Goal: Task Accomplishment & Management: Use online tool/utility

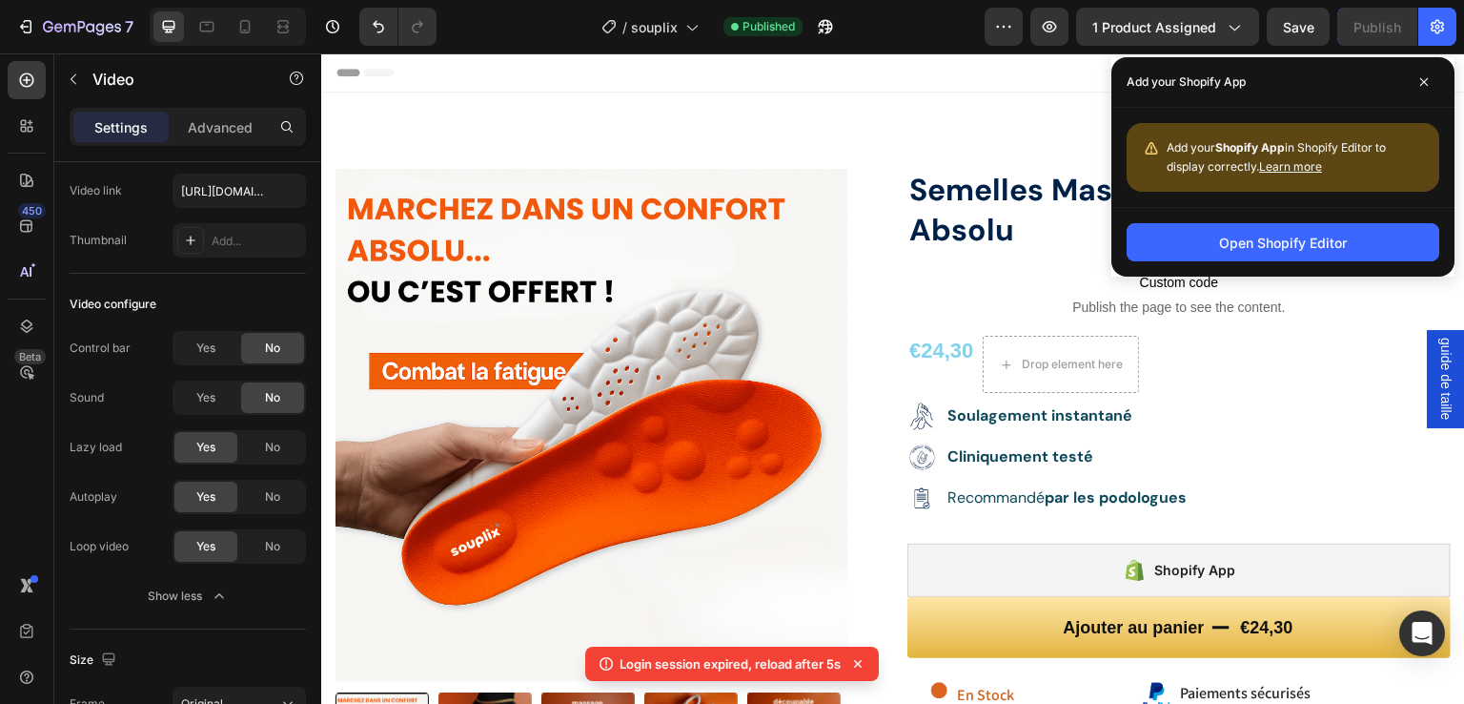
click at [1438, 69] on div "Add your Shopify App" at bounding box center [1283, 82] width 343 height 51
click at [1434, 75] on span at bounding box center [1424, 82] width 31 height 31
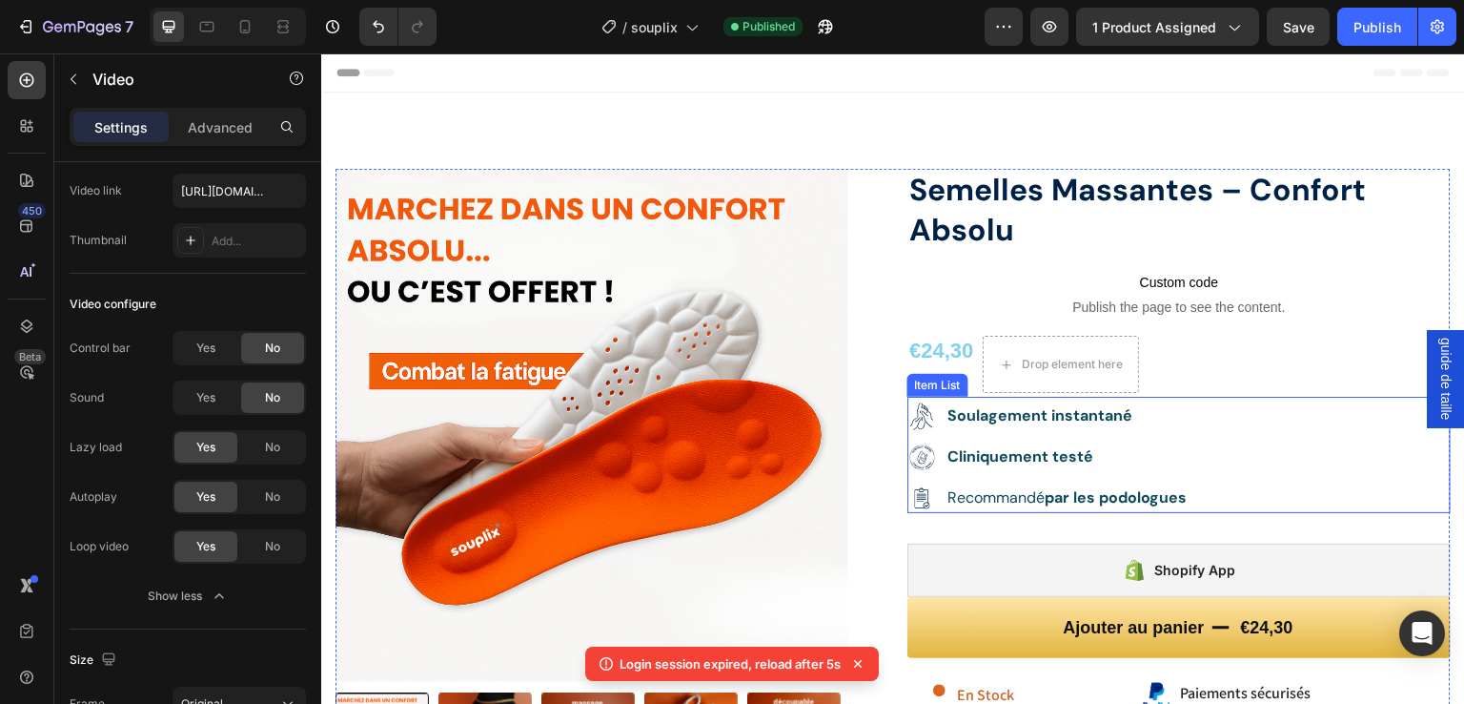
scroll to position [372, 0]
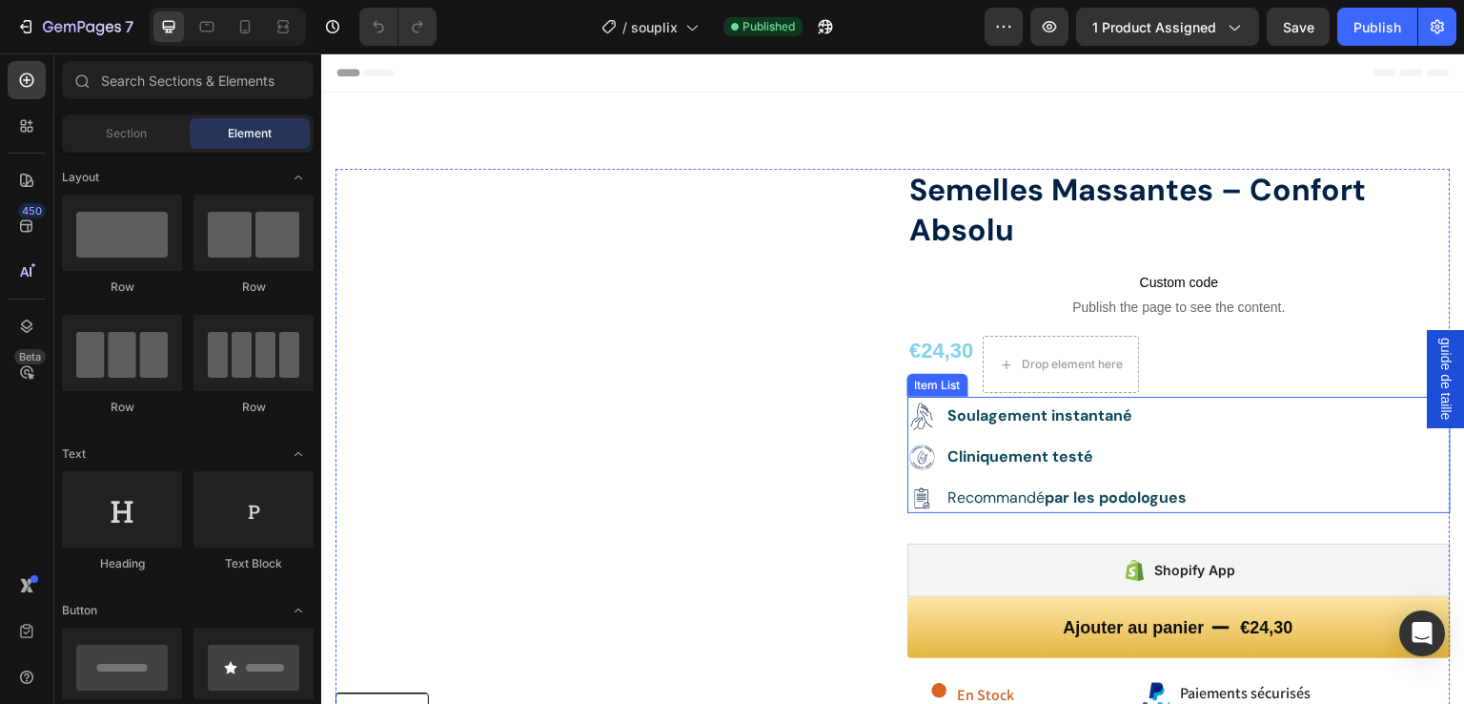
scroll to position [158, 0]
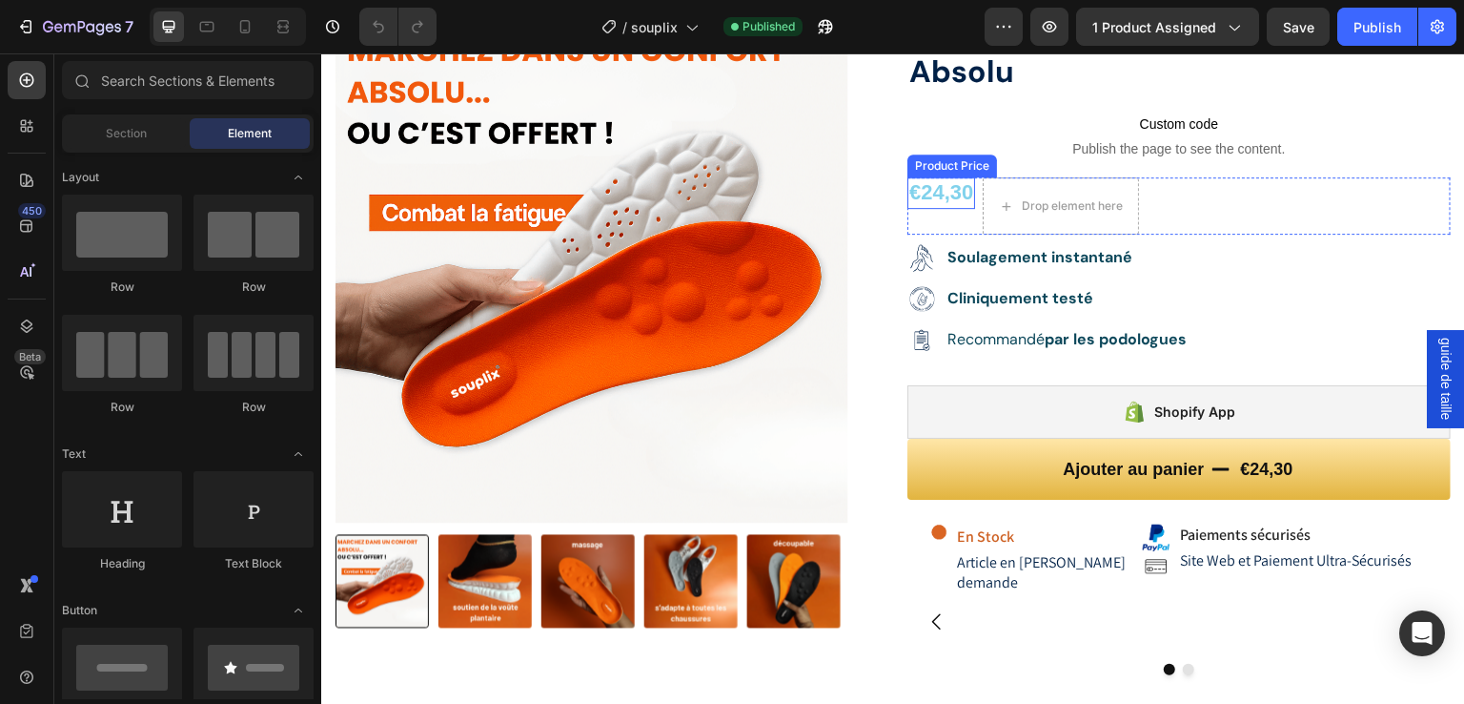
click at [928, 187] on div "€24,30" at bounding box center [942, 192] width 68 height 31
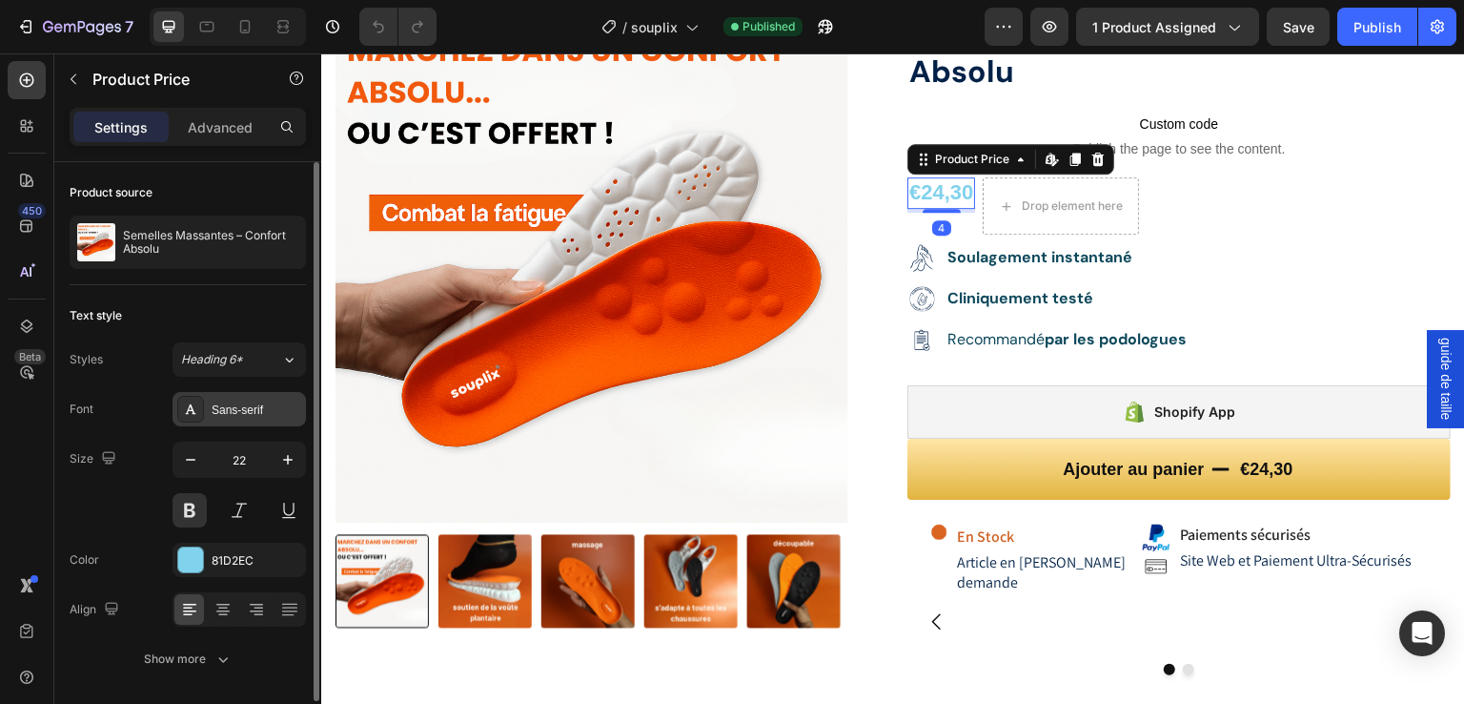
scroll to position [63, 0]
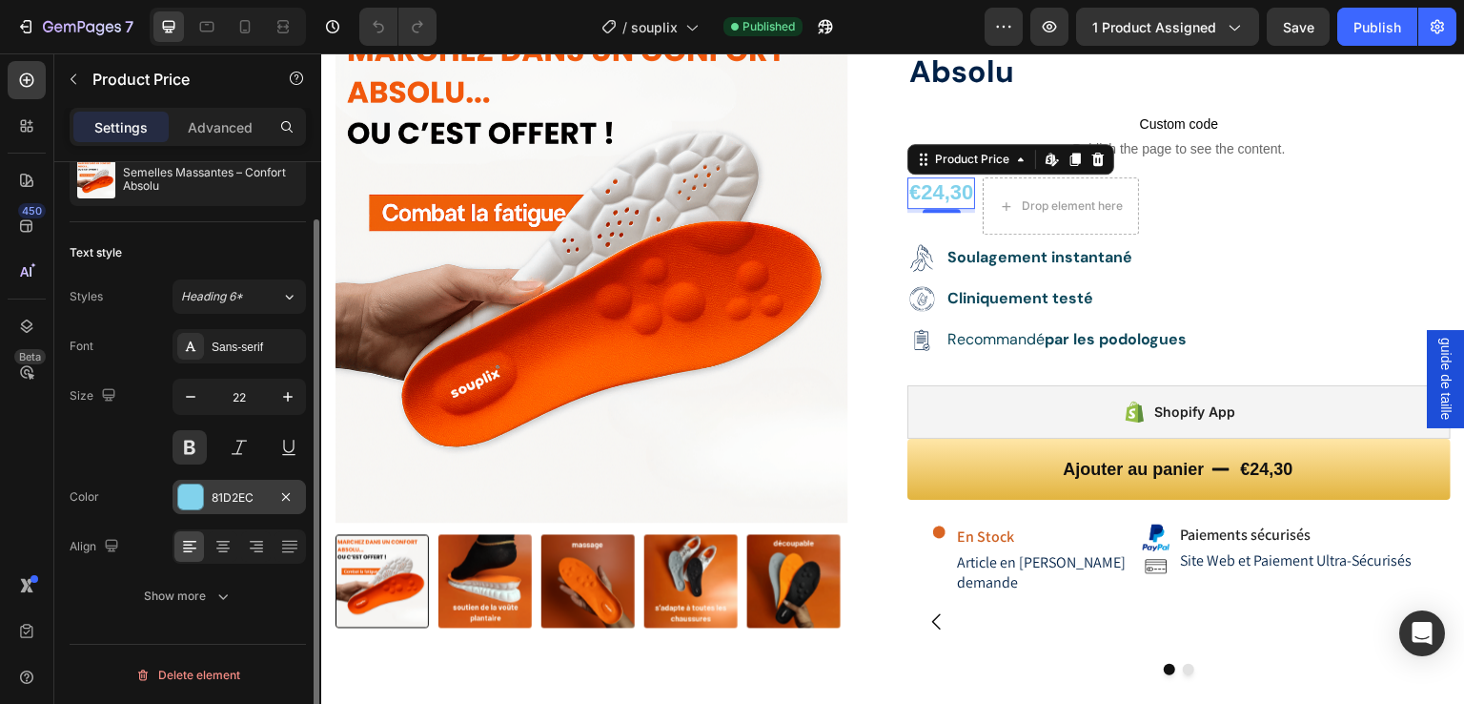
click at [194, 503] on div at bounding box center [190, 496] width 25 height 25
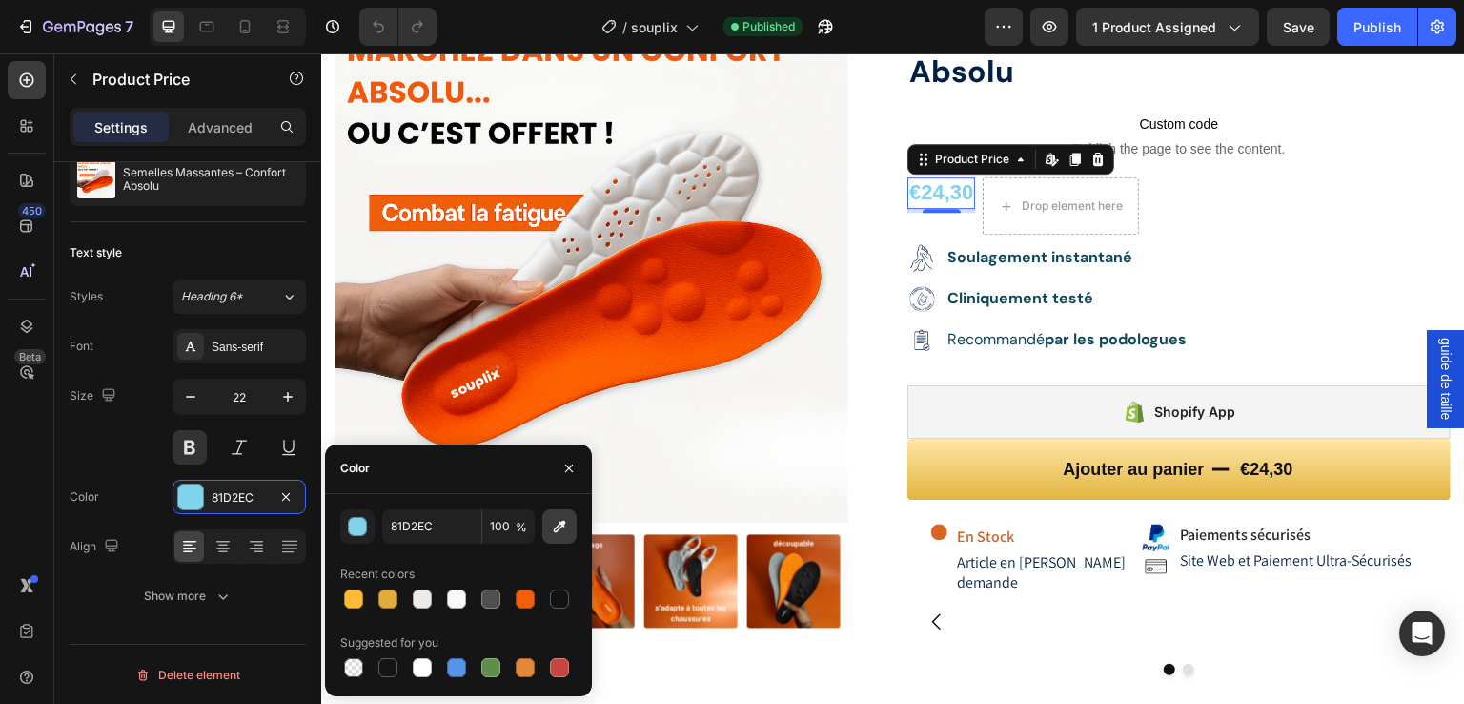
click at [557, 530] on icon "button" at bounding box center [560, 526] width 12 height 12
type input "F25810"
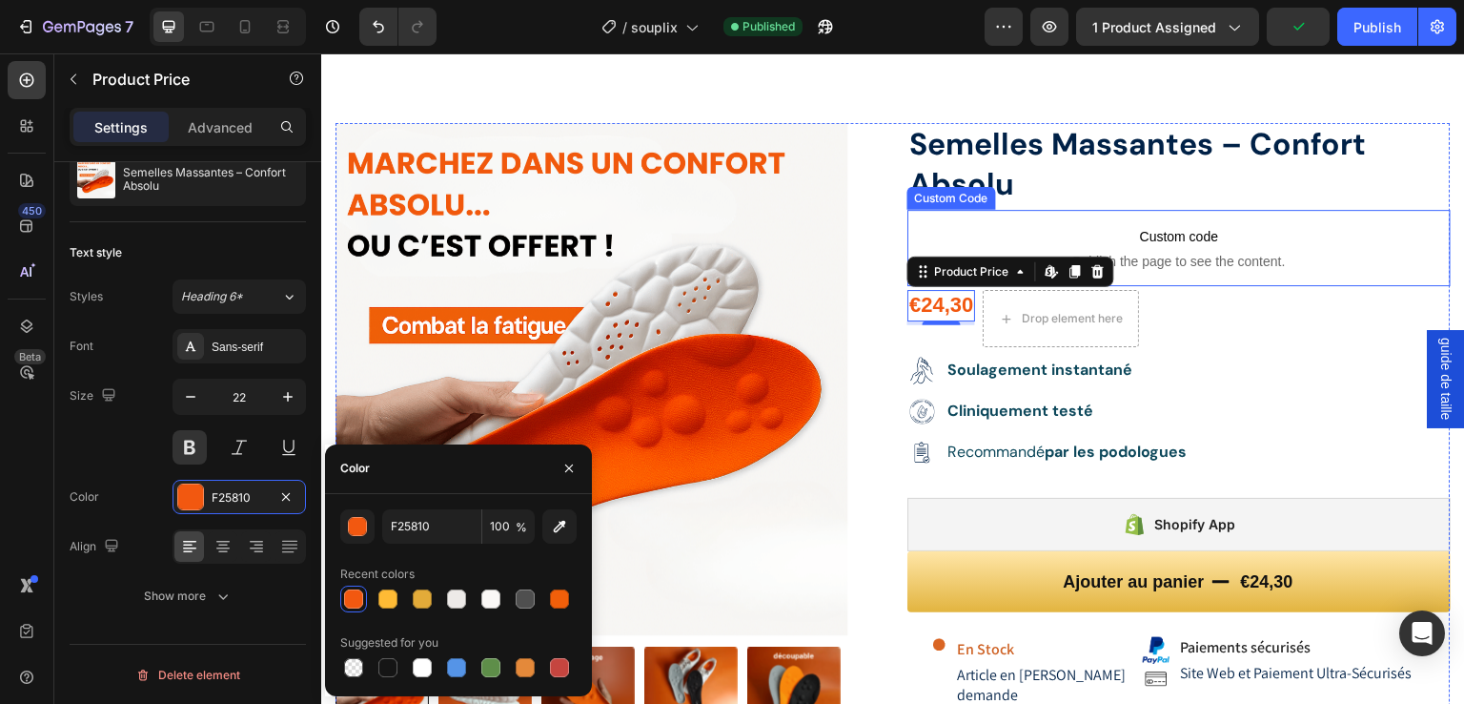
scroll to position [31, 0]
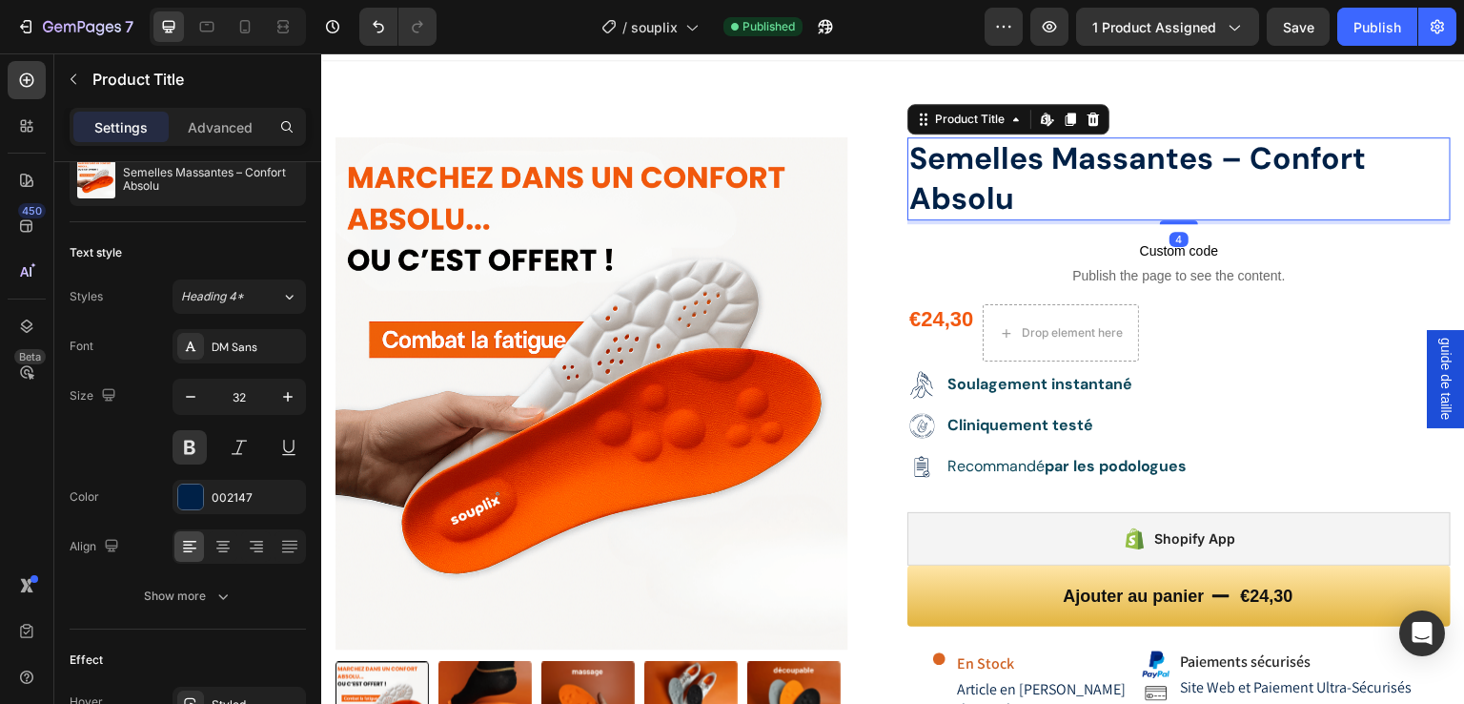
click at [1357, 196] on h1 "Semelles Massantes – Confort Absolu" at bounding box center [1179, 178] width 543 height 83
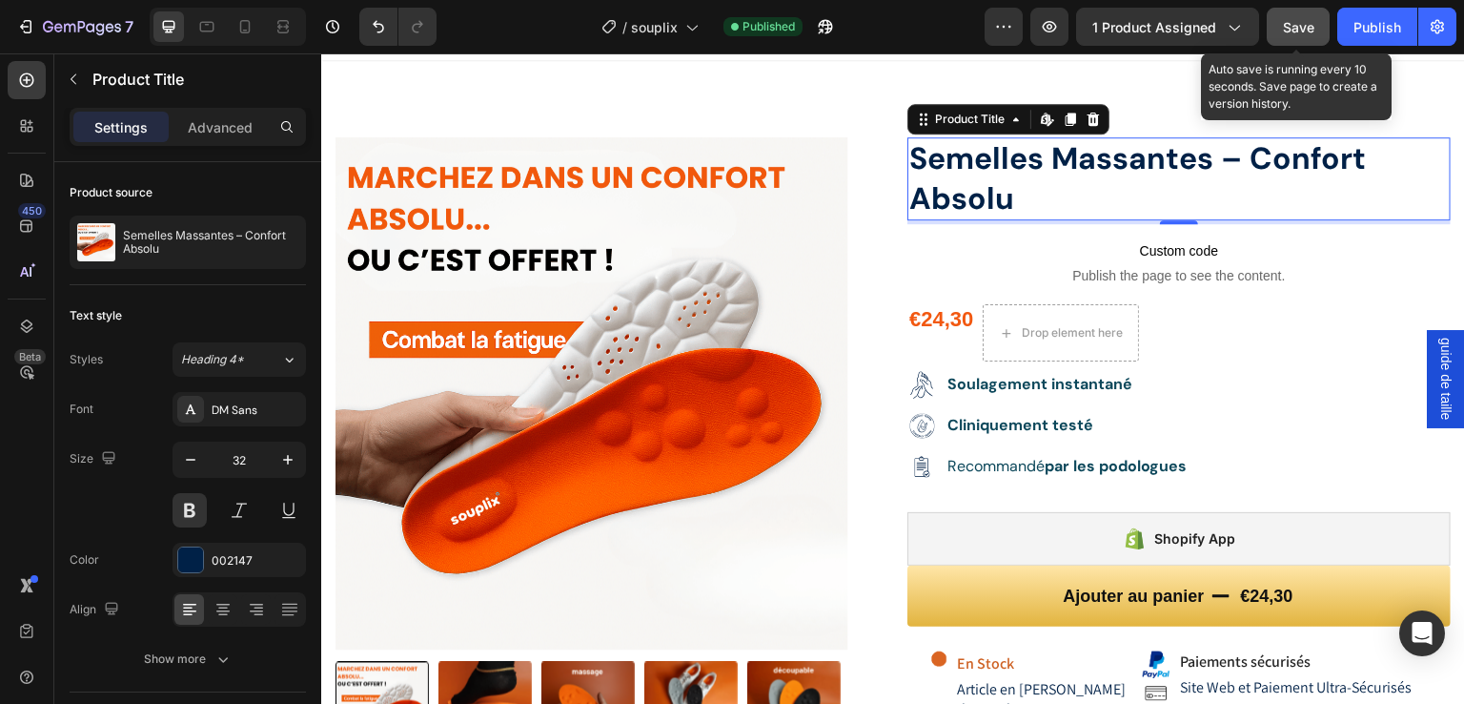
click at [1292, 29] on span "Save" at bounding box center [1298, 27] width 31 height 16
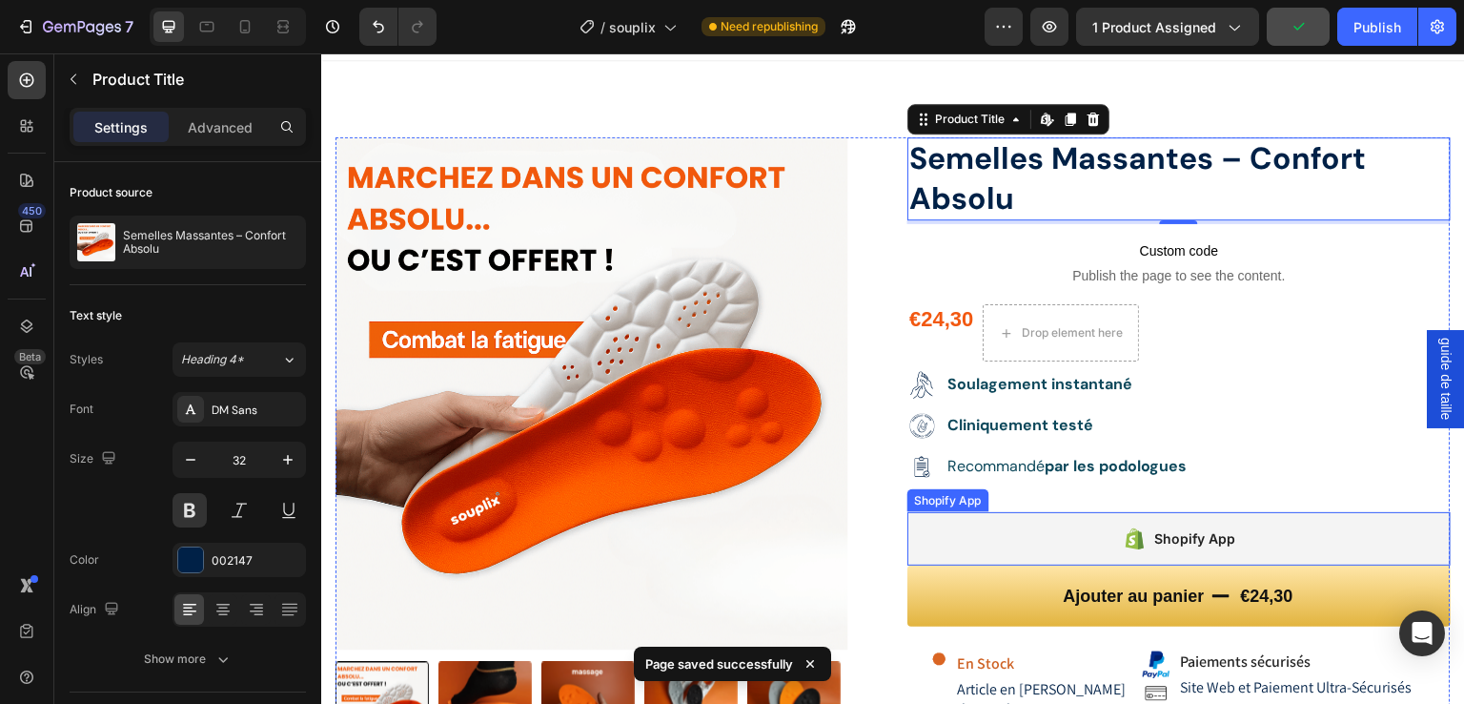
click at [1132, 612] on button "Ajouter au panier €24,30" at bounding box center [1179, 595] width 543 height 61
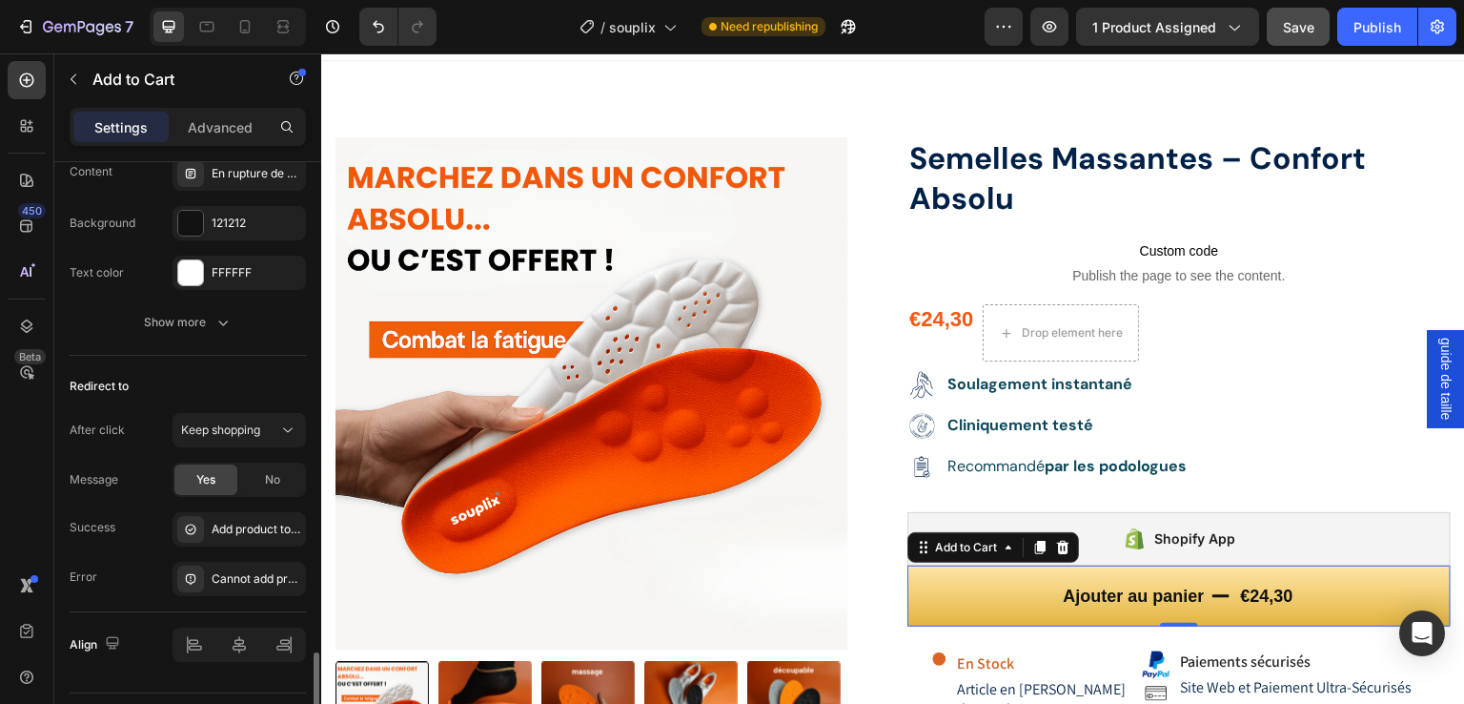
scroll to position [1773, 0]
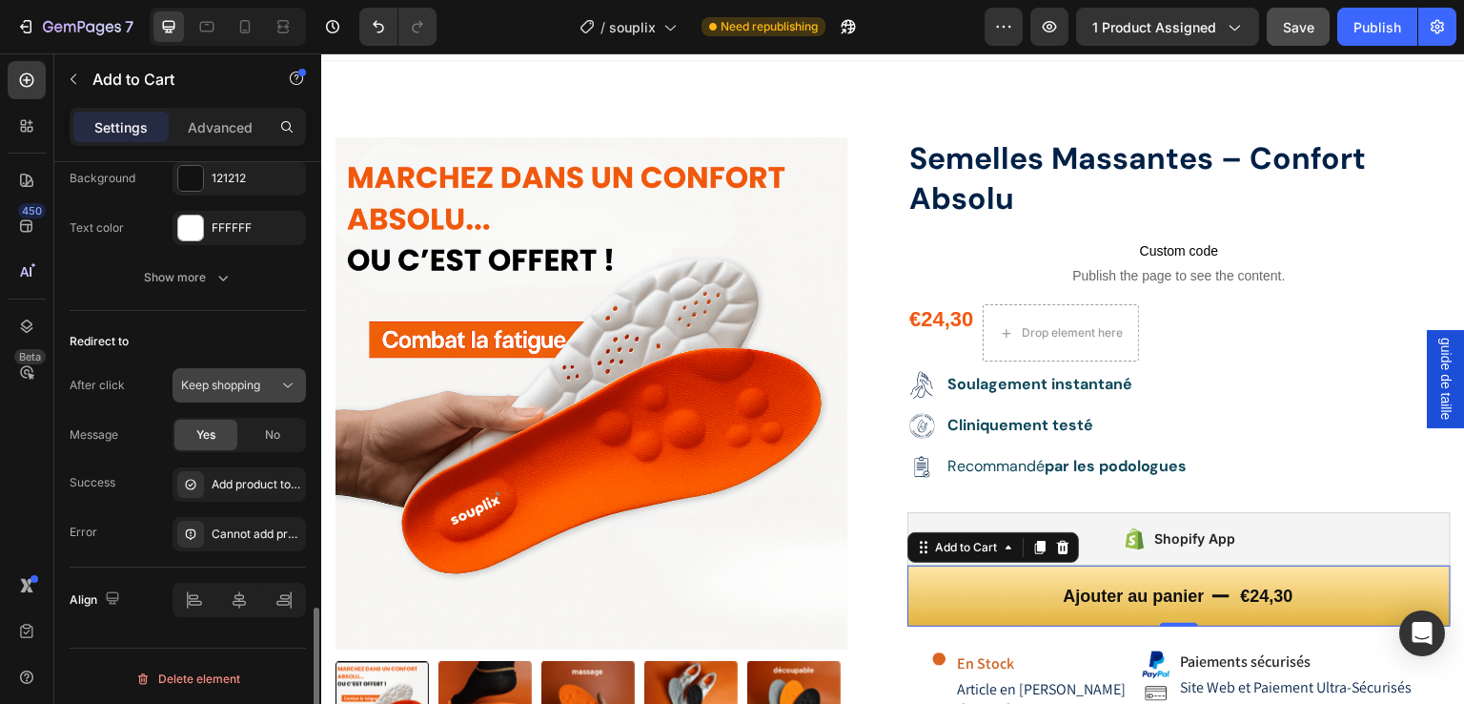
click at [198, 377] on span "Keep shopping" at bounding box center [220, 384] width 79 height 14
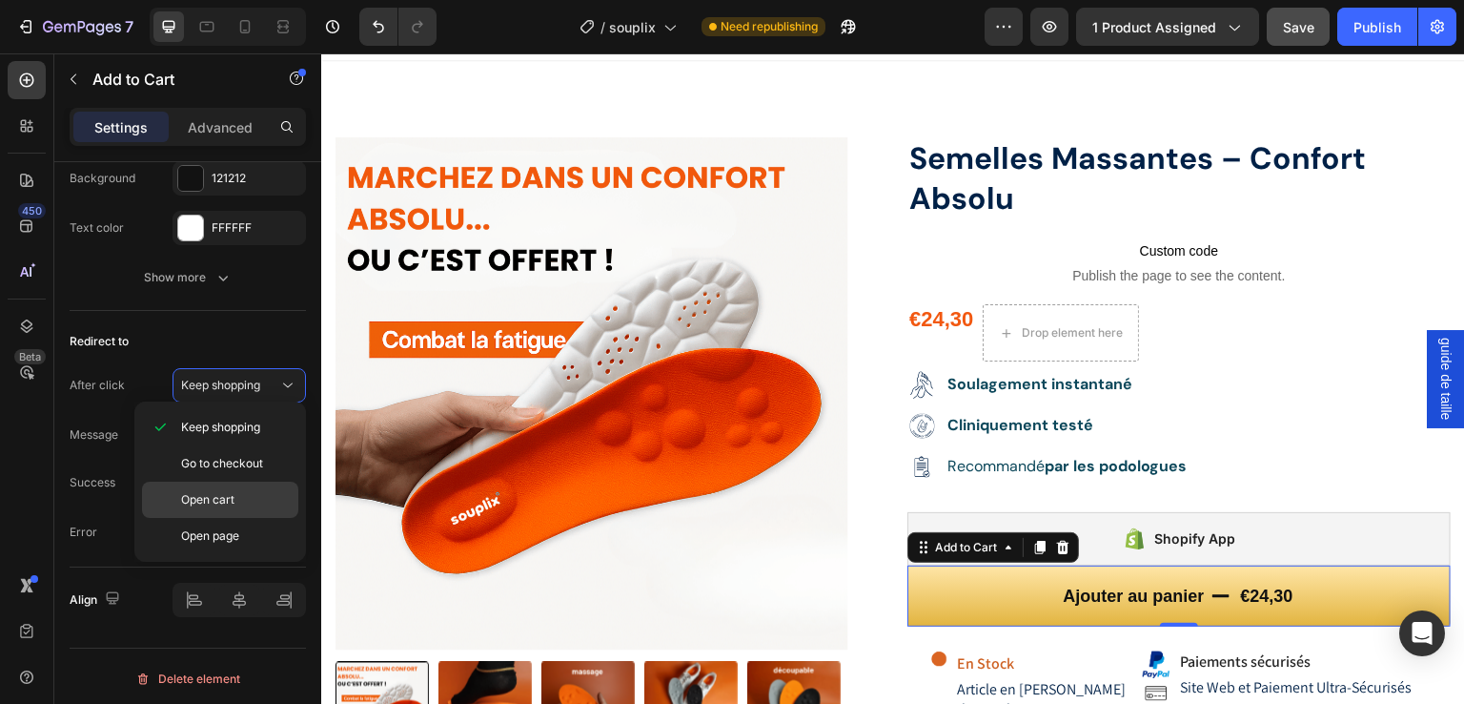
click at [235, 495] on p "Open cart" at bounding box center [235, 499] width 109 height 17
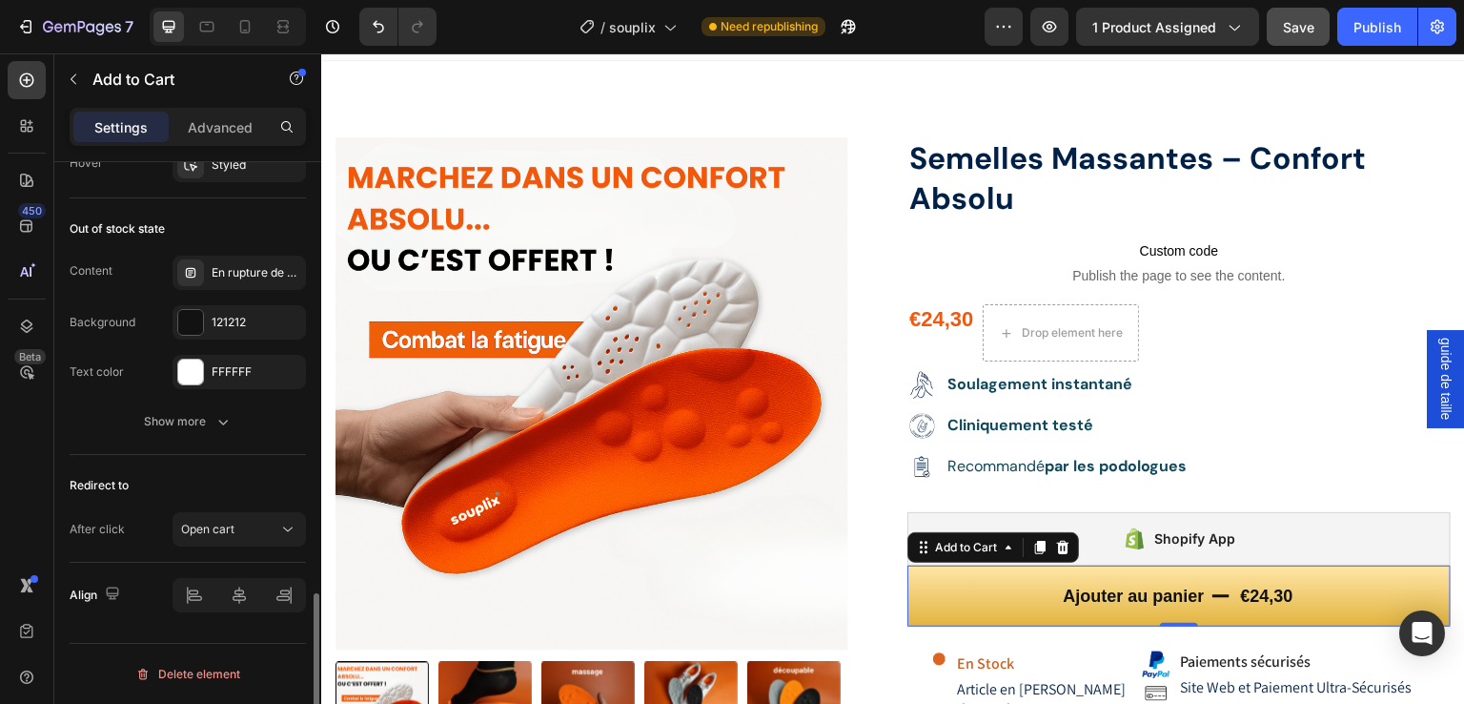
scroll to position [1624, 0]
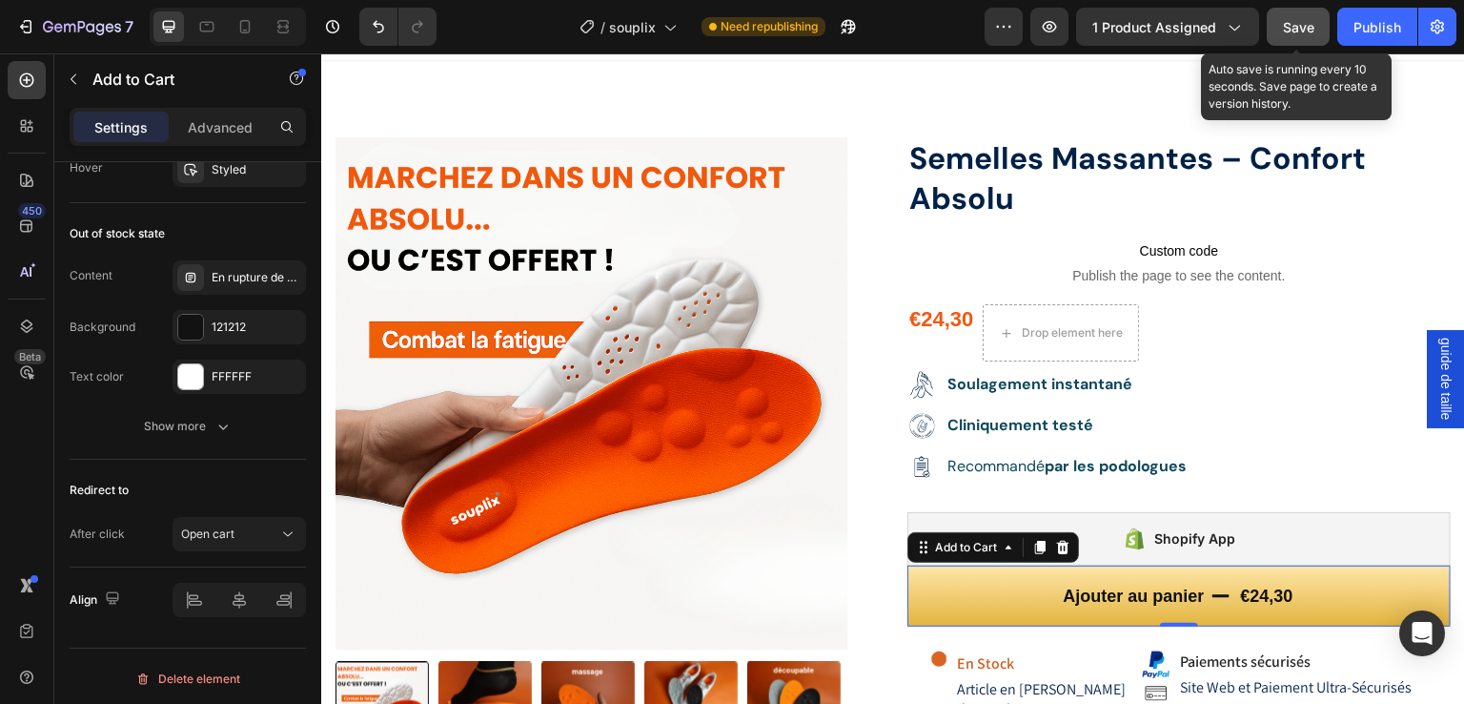
click at [1307, 34] on div "Save" at bounding box center [1298, 27] width 31 height 20
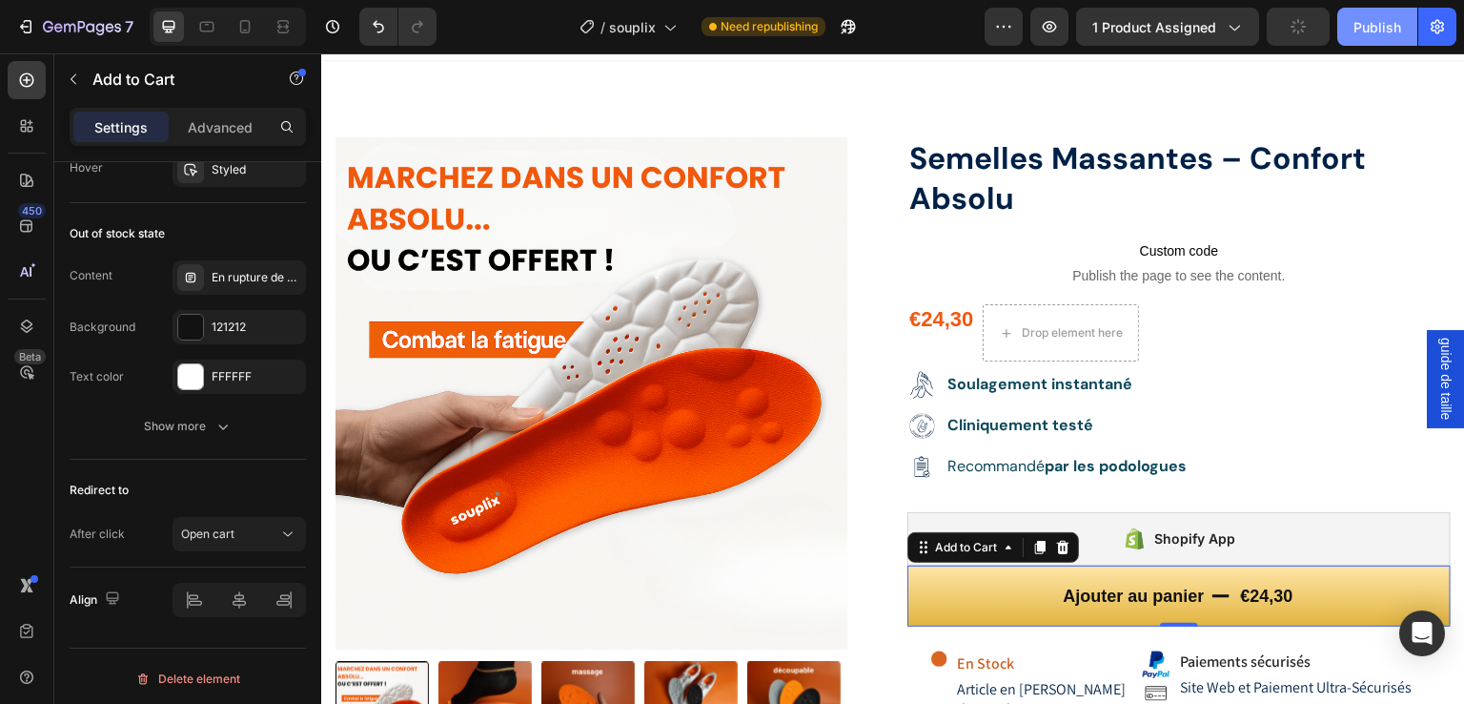
click at [1361, 20] on div "Publish" at bounding box center [1378, 27] width 48 height 20
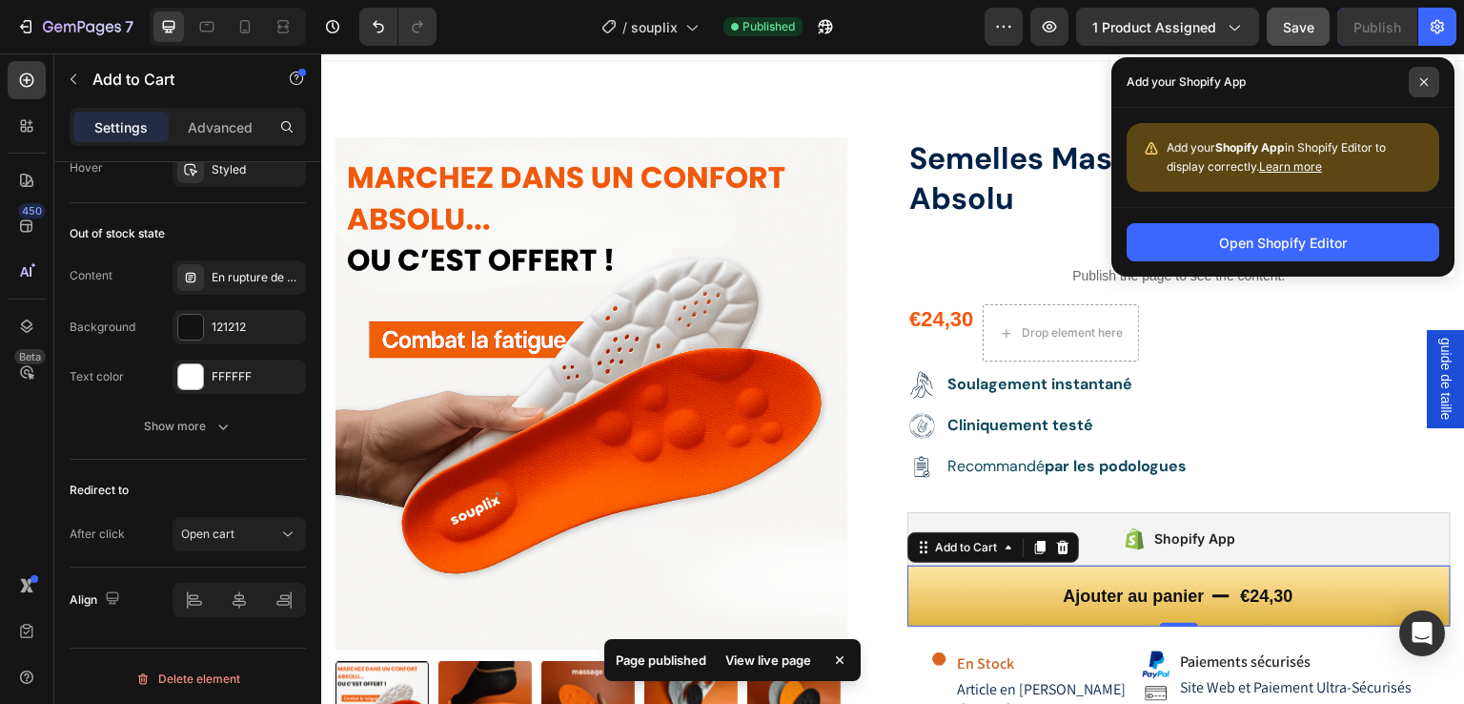
click at [1418, 69] on span at bounding box center [1424, 82] width 31 height 31
